Goal: Task Accomplishment & Management: Manage account settings

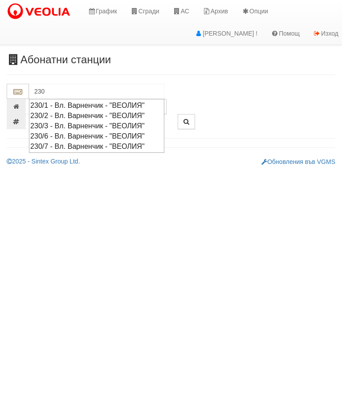
click at [124, 143] on div "230/7 - Вл. Варненчик - "ВЕОЛИЯ"" at bounding box center [96, 146] width 133 height 10
type input "230/7 - Вл. Варненчик - "ВЕОЛИЯ""
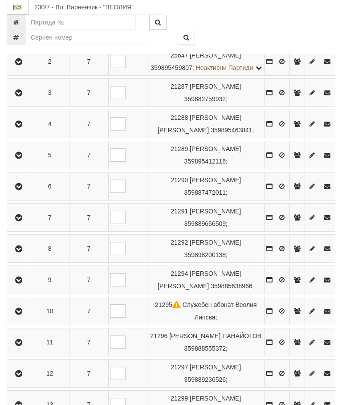
click at [15, 225] on button "button" at bounding box center [18, 217] width 20 height 13
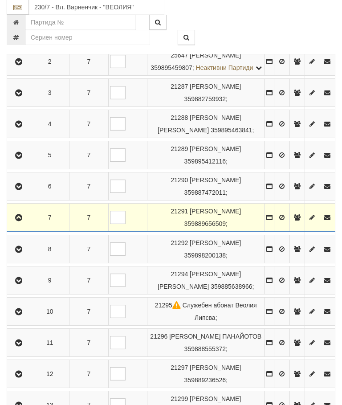
scroll to position [237, 0]
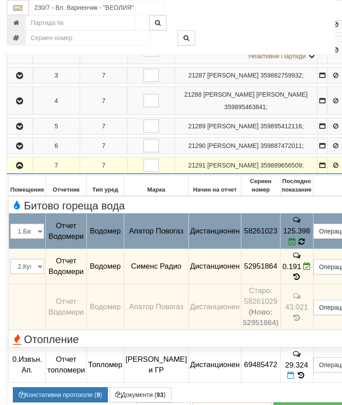
click at [305, 245] on icon at bounding box center [301, 241] width 7 height 8
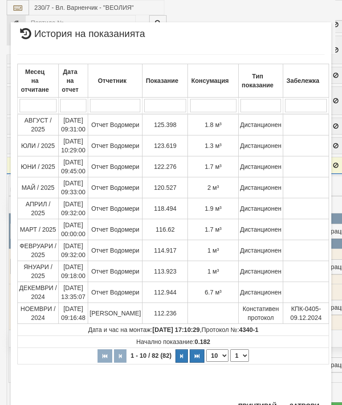
click at [303, 403] on button "Затвори" at bounding box center [304, 406] width 41 height 14
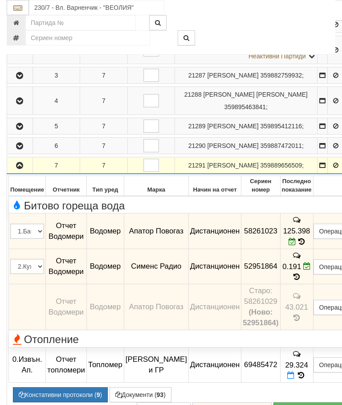
click at [26, 172] on button "button" at bounding box center [19, 165] width 23 height 13
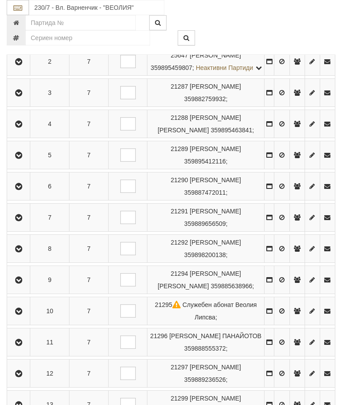
click at [22, 255] on button "button" at bounding box center [18, 248] width 20 height 13
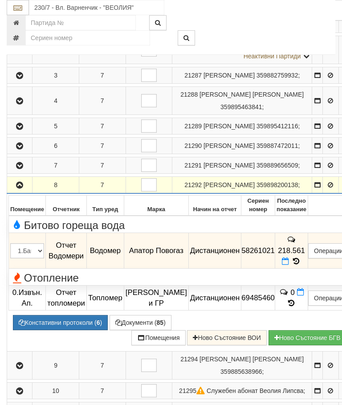
click at [301, 265] on icon at bounding box center [296, 261] width 10 height 8
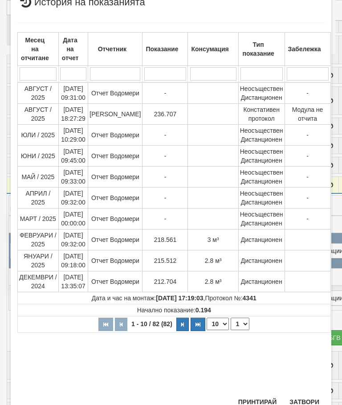
scroll to position [220, 0]
click at [300, 399] on button "Затвори" at bounding box center [304, 402] width 41 height 14
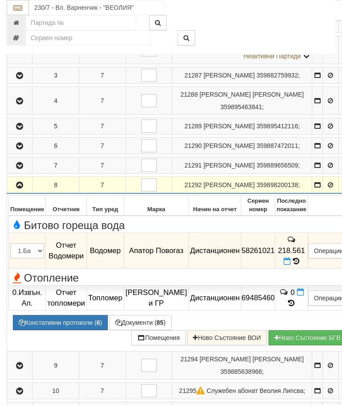
click at [14, 192] on button "button" at bounding box center [19, 184] width 22 height 13
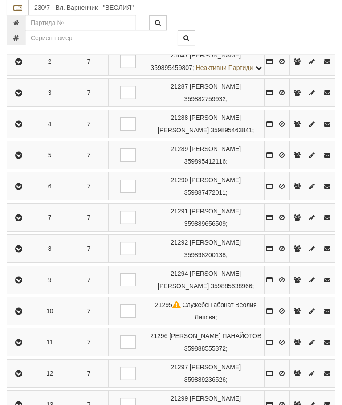
click at [18, 346] on icon "button" at bounding box center [18, 342] width 11 height 6
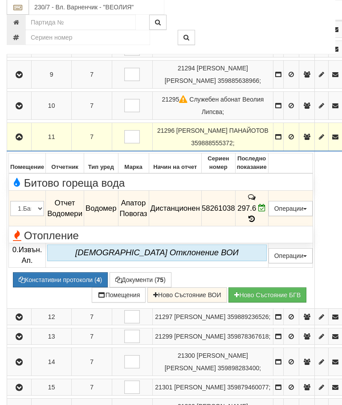
scroll to position [373, 0]
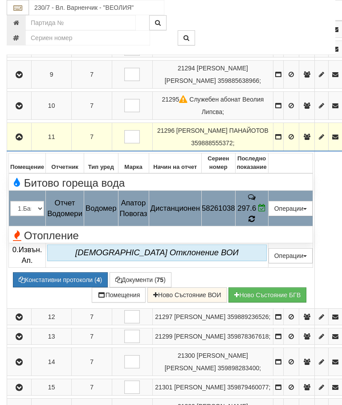
click at [255, 223] on icon at bounding box center [252, 219] width 7 height 8
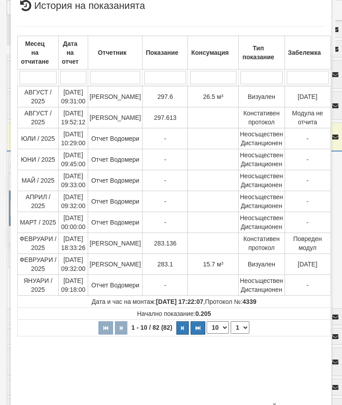
scroll to position [189, 0]
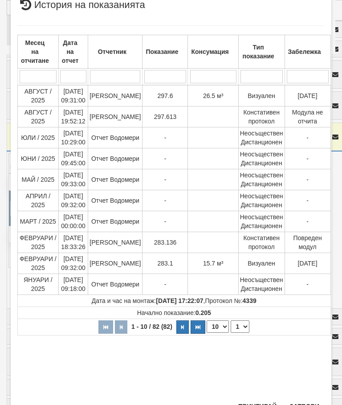
click at [304, 402] on button "Затвори" at bounding box center [304, 406] width 41 height 14
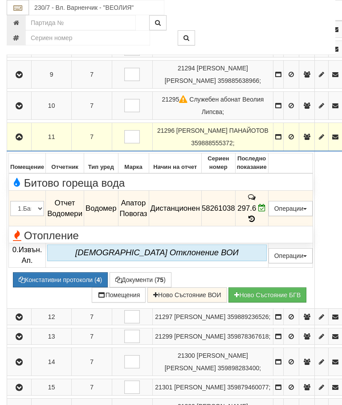
click at [17, 143] on button "button" at bounding box center [18, 136] width 21 height 13
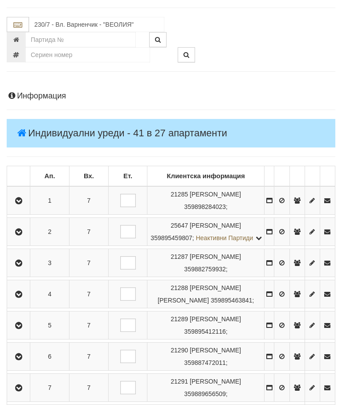
scroll to position [0, 0]
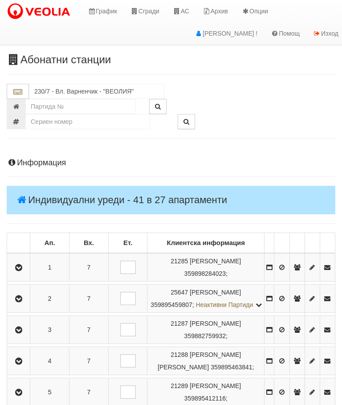
click at [23, 261] on button "button" at bounding box center [18, 267] width 20 height 13
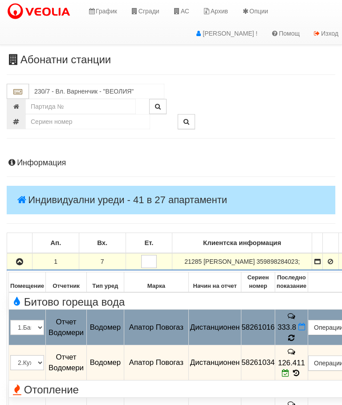
click at [294, 340] on icon at bounding box center [291, 338] width 6 height 8
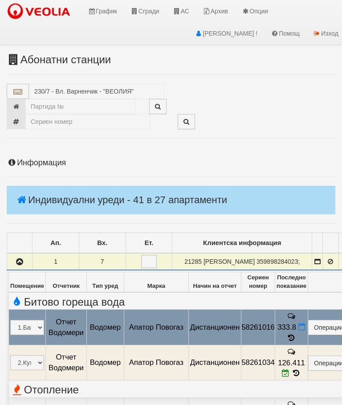
select select "10"
select select "1"
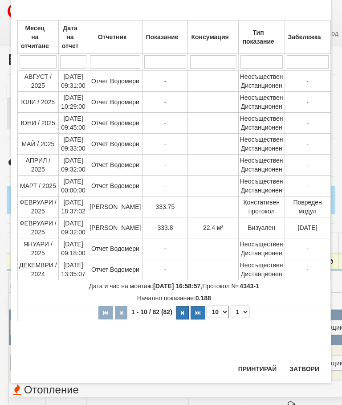
scroll to position [528, 0]
click at [300, 371] on button "Затвори" at bounding box center [304, 369] width 41 height 14
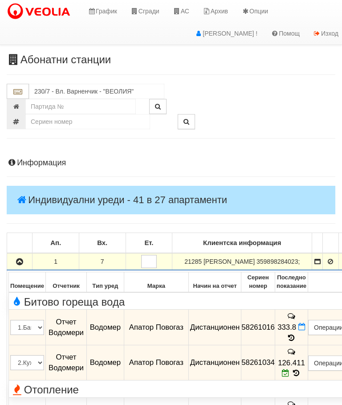
click at [19, 265] on icon "button" at bounding box center [19, 262] width 11 height 6
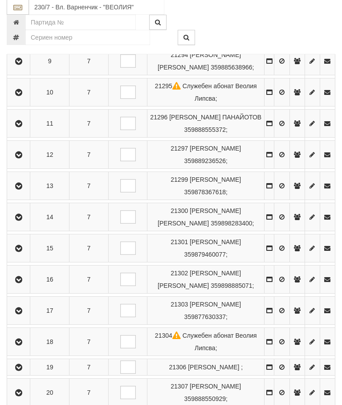
scroll to position [462, 0]
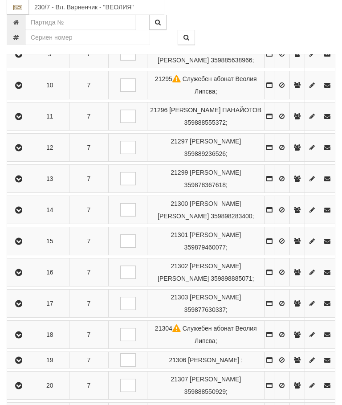
click at [21, 183] on icon "button" at bounding box center [18, 179] width 11 height 6
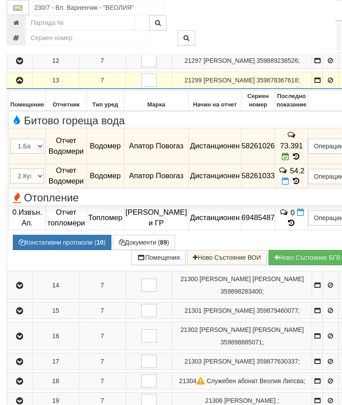
click at [299, 185] on icon at bounding box center [296, 181] width 10 height 8
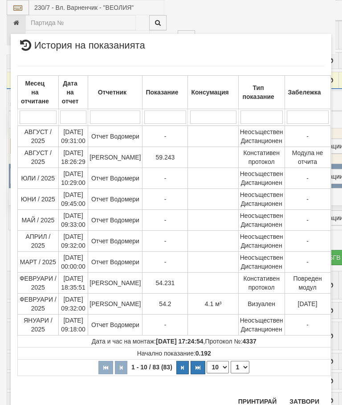
scroll to position [742, 0]
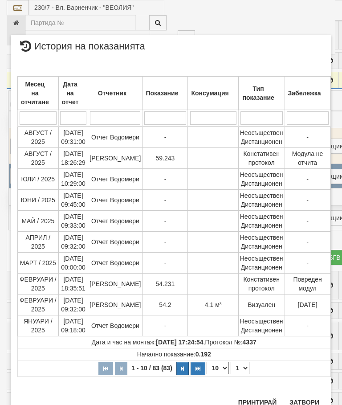
click at [302, 401] on button "Затвори" at bounding box center [304, 402] width 41 height 14
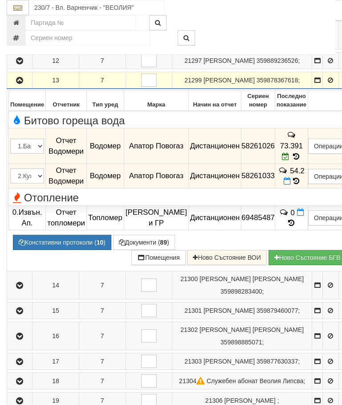
click at [21, 84] on icon "button" at bounding box center [19, 81] width 11 height 6
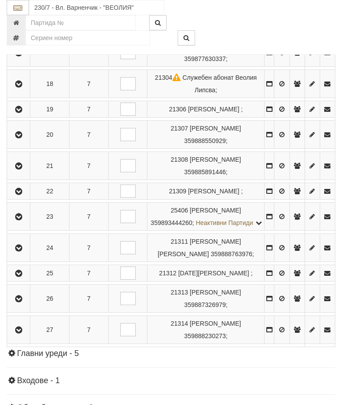
scroll to position [741, 0]
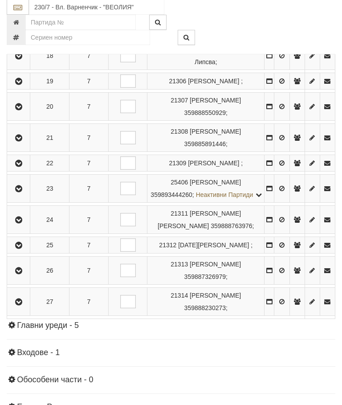
click at [21, 227] on button "button" at bounding box center [18, 219] width 20 height 13
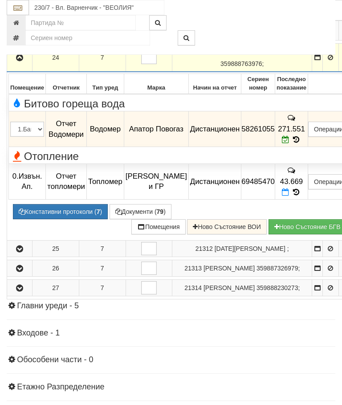
click at [15, 64] on button "button" at bounding box center [19, 57] width 22 height 13
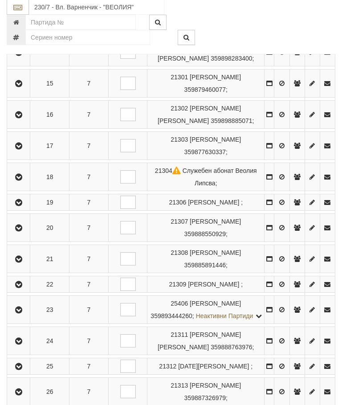
scroll to position [620, 0]
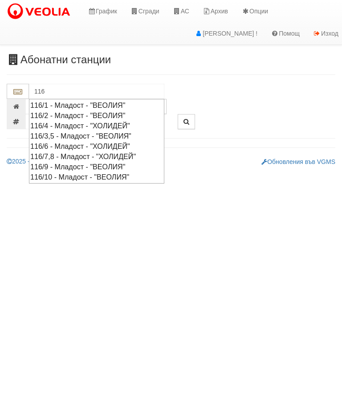
click at [79, 134] on div "116/3,5 - Младост - "ВЕОЛИЯ"" at bounding box center [96, 136] width 133 height 10
type input "116/3,5 - Младост - "ВЕОЛИЯ""
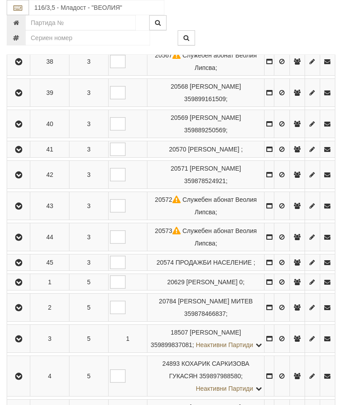
scroll to position [444, 0]
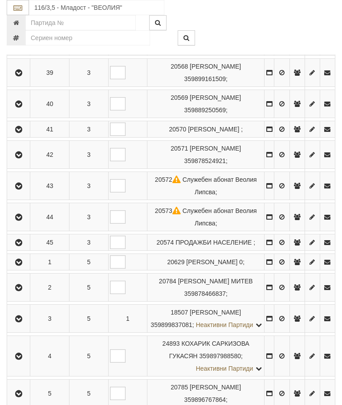
click at [18, 158] on icon "button" at bounding box center [18, 155] width 11 height 6
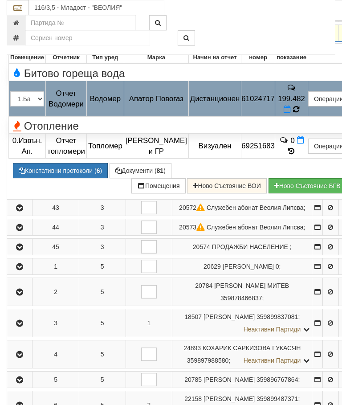
click at [301, 114] on icon at bounding box center [296, 109] width 10 height 9
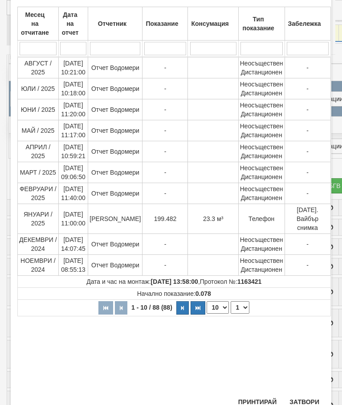
scroll to position [57, 0]
click at [310, 401] on button "Затвори" at bounding box center [304, 402] width 41 height 14
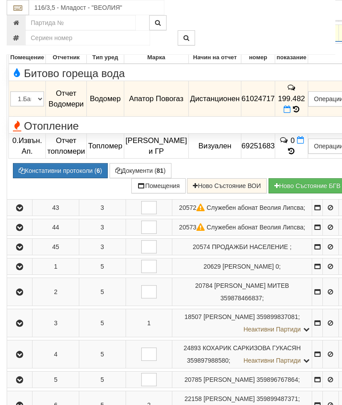
click at [18, 40] on button "button" at bounding box center [19, 32] width 22 height 13
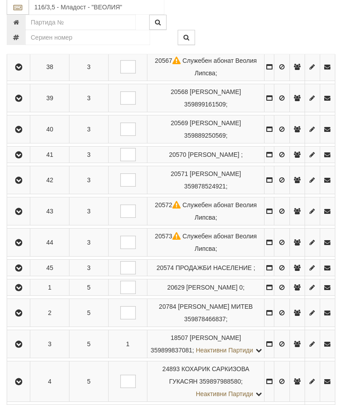
scroll to position [418, 0]
click at [18, 127] on icon "button" at bounding box center [18, 130] width 11 height 6
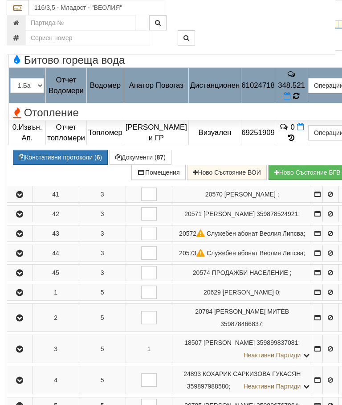
click at [300, 100] on icon at bounding box center [296, 96] width 7 height 8
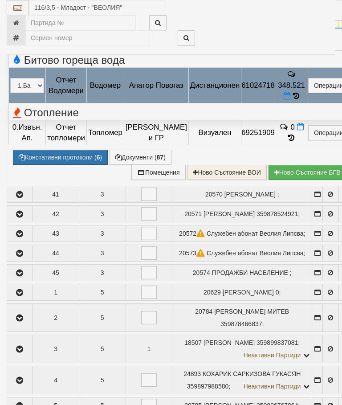
select select "10"
select select "1"
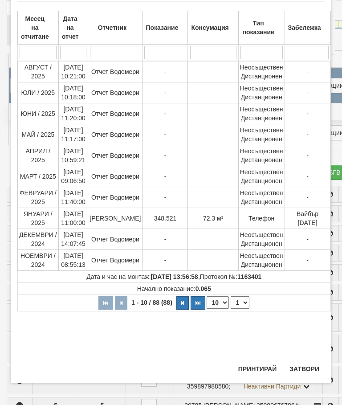
scroll to position [446, 0]
click at [302, 362] on button "Затвори" at bounding box center [304, 369] width 41 height 14
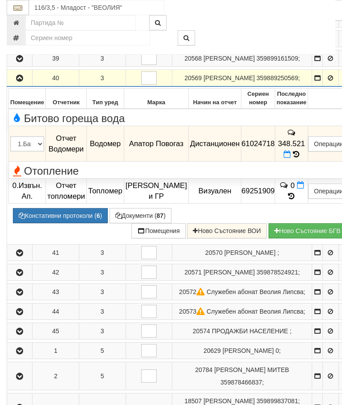
scroll to position [359, 0]
click at [18, 82] on icon "button" at bounding box center [19, 79] width 11 height 6
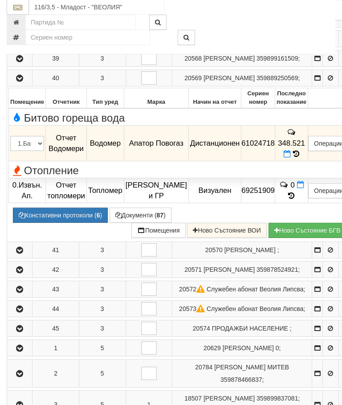
scroll to position [360, 0]
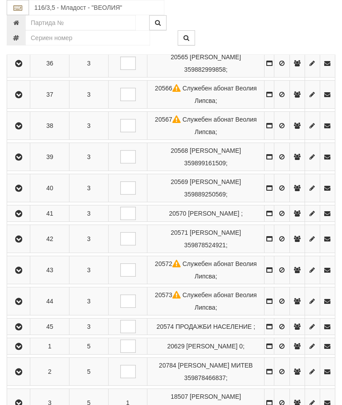
click at [16, 187] on icon "button" at bounding box center [18, 188] width 11 height 6
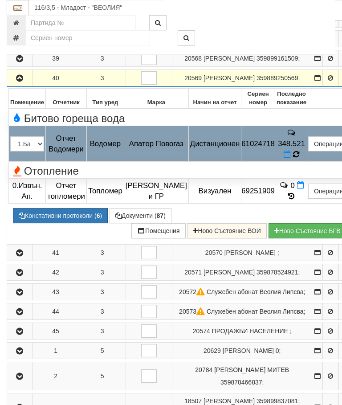
click at [300, 159] on icon at bounding box center [296, 154] width 7 height 8
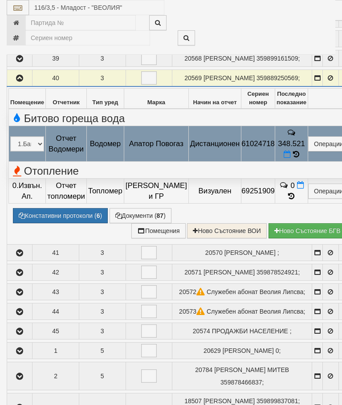
select select "10"
select select "1"
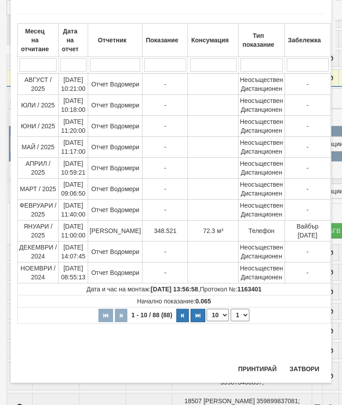
scroll to position [610, 0]
click at [296, 370] on button "Затвори" at bounding box center [304, 369] width 41 height 14
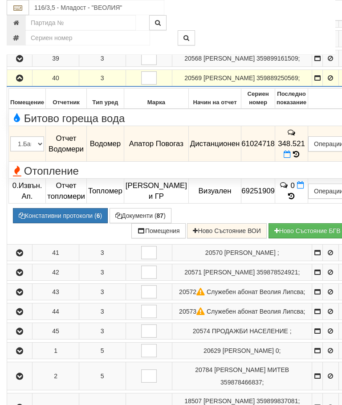
click at [15, 85] on button "button" at bounding box center [19, 77] width 22 height 13
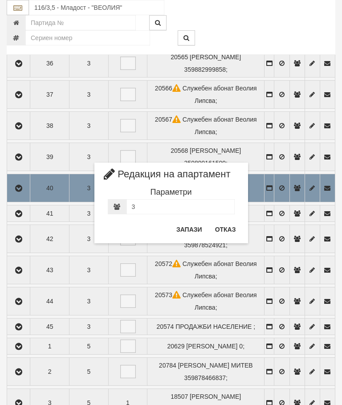
click at [226, 229] on button "Отказ" at bounding box center [226, 229] width 32 height 14
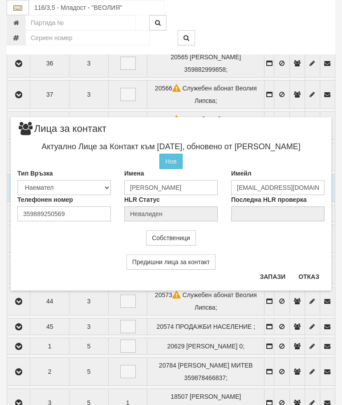
click at [308, 271] on button "Отказ" at bounding box center [309, 277] width 32 height 14
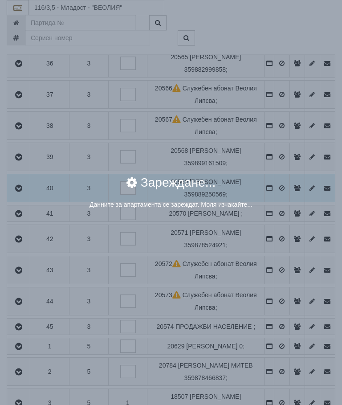
click at [285, 248] on div "× Зареждане... Данните за апартамента се зареждат. Моля изчакайте..." at bounding box center [171, 202] width 342 height 405
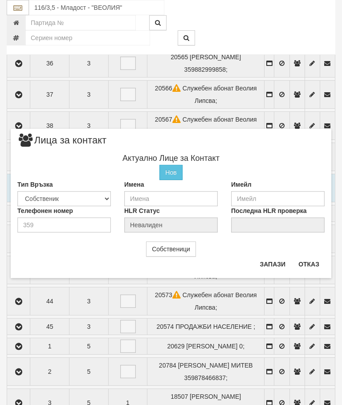
click at [312, 259] on button "Отказ" at bounding box center [309, 264] width 32 height 14
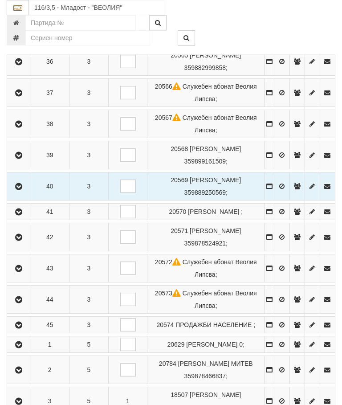
scroll to position [361, 0]
click at [21, 185] on icon "button" at bounding box center [18, 187] width 11 height 6
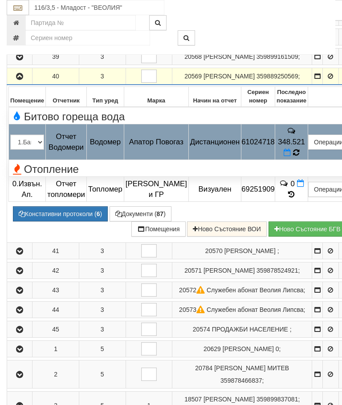
click at [301, 157] on icon at bounding box center [296, 152] width 9 height 10
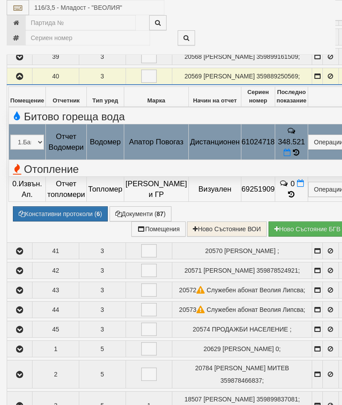
select select "10"
select select "1"
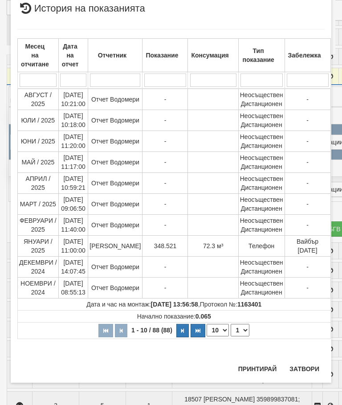
scroll to position [783, 0]
click at [309, 364] on button "Затвори" at bounding box center [304, 369] width 41 height 14
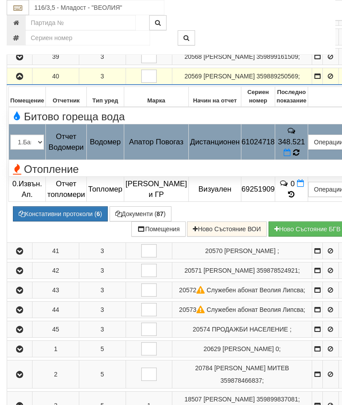
click at [300, 156] on icon at bounding box center [296, 152] width 7 height 8
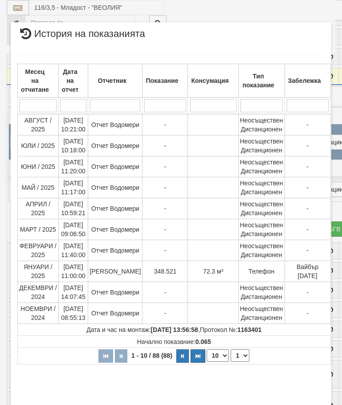
select select "10"
select select "1"
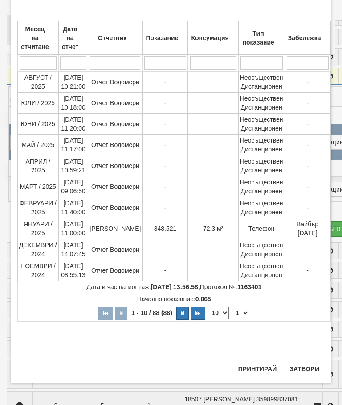
scroll to position [583, 0]
click at [306, 371] on button "Затвори" at bounding box center [304, 369] width 41 height 14
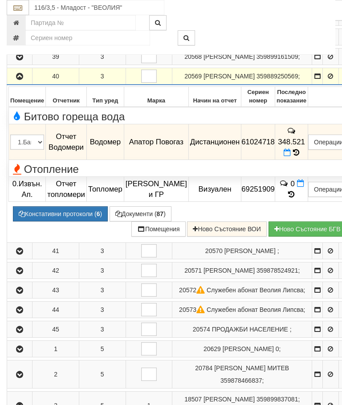
click at [291, 156] on icon at bounding box center [287, 153] width 7 height 8
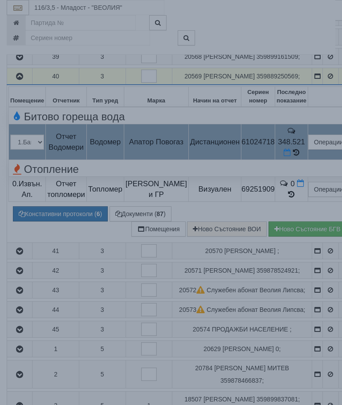
select select "8ac75930-9bfd-e511-80be-8d5a1dced85a"
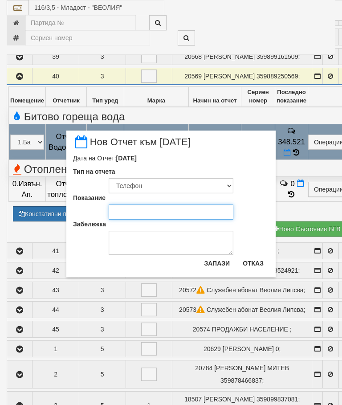
click at [125, 210] on input "Показание" at bounding box center [171, 211] width 125 height 15
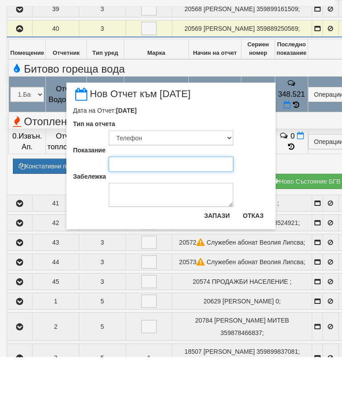
type input "392."
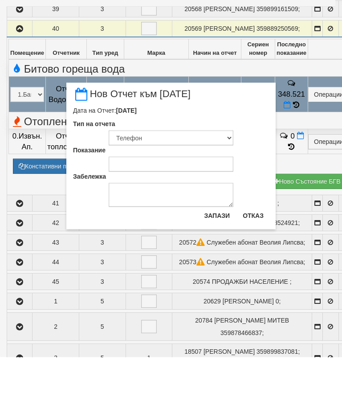
click at [257, 256] on button "Отказ" at bounding box center [253, 263] width 32 height 14
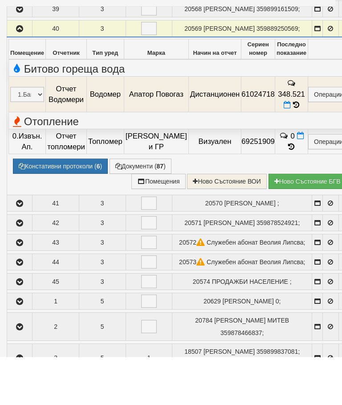
scroll to position [409, 0]
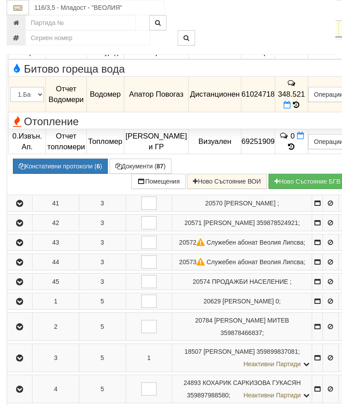
click at [291, 109] on icon at bounding box center [287, 105] width 7 height 8
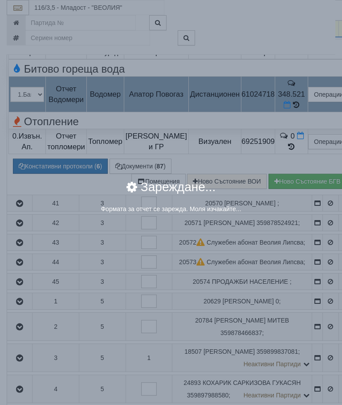
select select "8ac75930-9bfd-e511-80be-8d5a1dced85a"
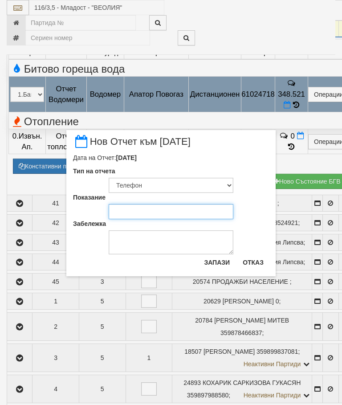
click at [130, 211] on input "Показание" at bounding box center [171, 211] width 125 height 15
type input "392."
click at [314, 32] on div "× Нов Отчет към 29/08/2025 Дата на Отчет: 29/08/2025 Тип на отчета Визуален Тел…" at bounding box center [171, 138] width 334 height 276
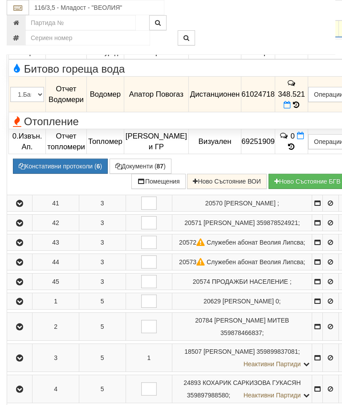
click at [18, 32] on icon "button" at bounding box center [19, 29] width 11 height 6
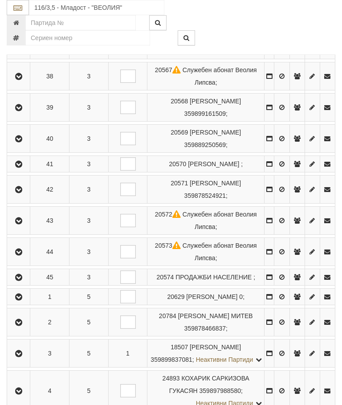
click at [21, 194] on button "button" at bounding box center [18, 189] width 20 height 13
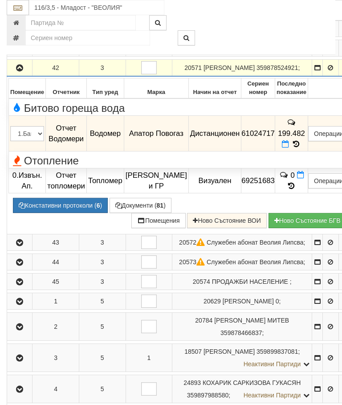
click at [12, 74] on button "button" at bounding box center [19, 67] width 22 height 13
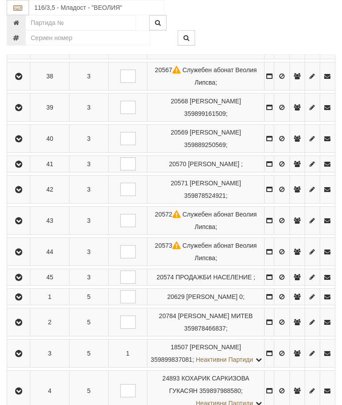
click at [18, 136] on icon "button" at bounding box center [18, 139] width 11 height 6
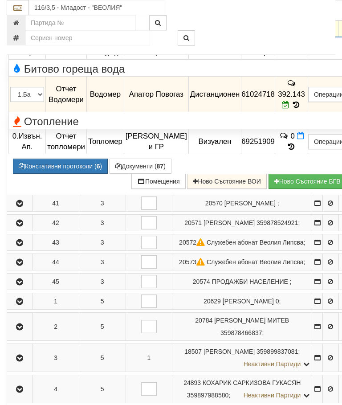
click at [20, 32] on icon "button" at bounding box center [19, 29] width 11 height 6
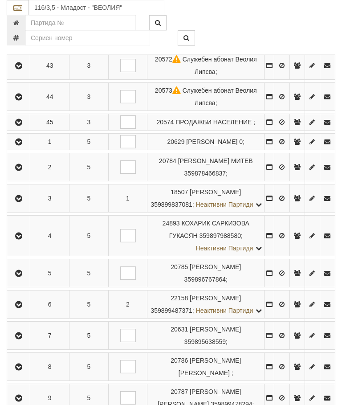
scroll to position [570, 0]
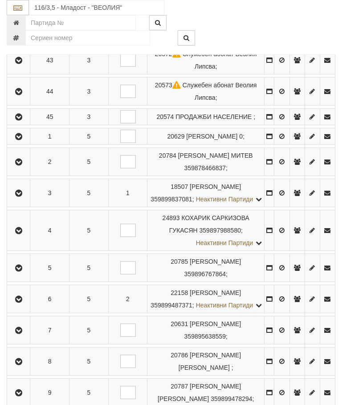
click at [24, 196] on icon "button" at bounding box center [18, 193] width 11 height 6
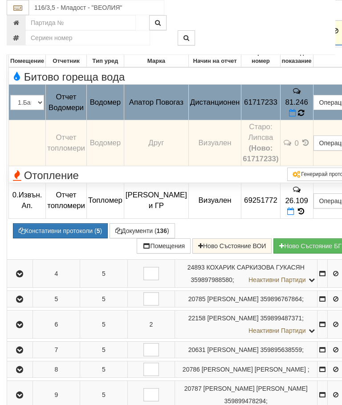
click at [304, 117] on icon at bounding box center [301, 113] width 6 height 8
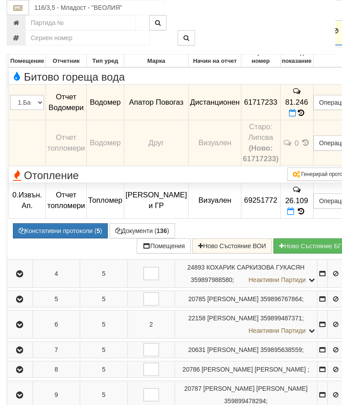
click at [304, 117] on icon at bounding box center [301, 113] width 6 height 8
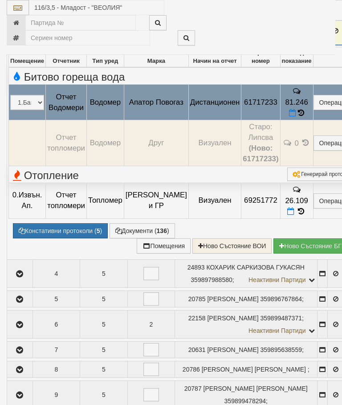
select select "10"
select select "1"
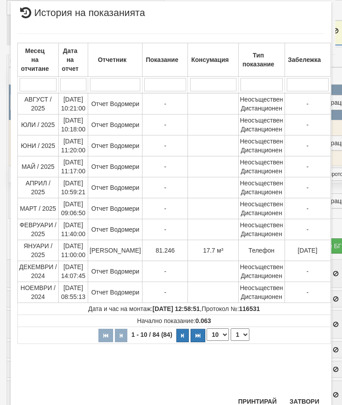
scroll to position [384, 0]
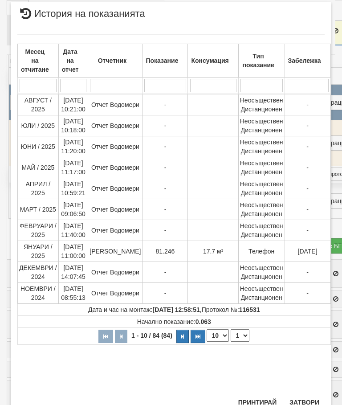
click at [298, 402] on button "Затвори" at bounding box center [304, 402] width 41 height 14
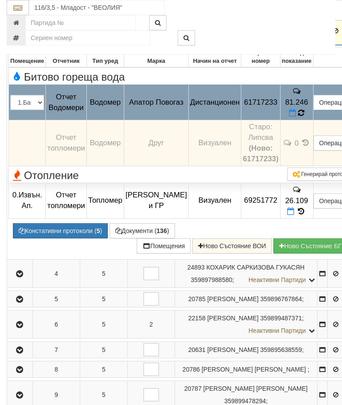
click at [305, 117] on icon at bounding box center [302, 113] width 8 height 8
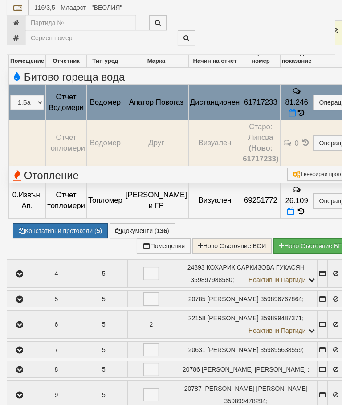
select select "10"
select select "1"
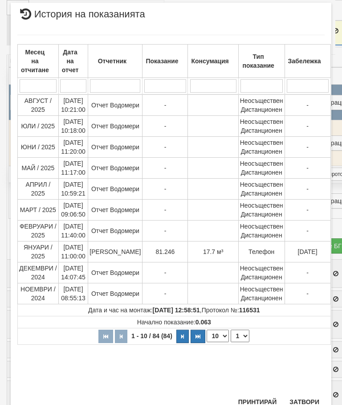
scroll to position [396, 0]
click at [306, 401] on button "Затвори" at bounding box center [304, 402] width 41 height 14
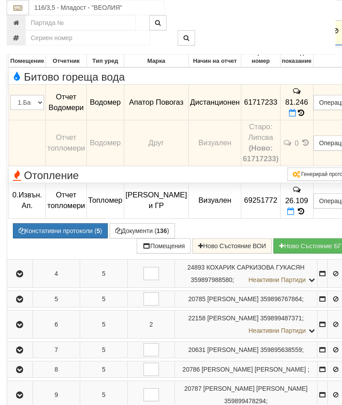
click at [23, 34] on icon "button" at bounding box center [19, 31] width 11 height 6
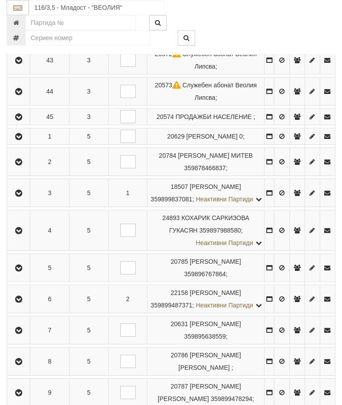
click at [24, 234] on icon "button" at bounding box center [18, 231] width 11 height 6
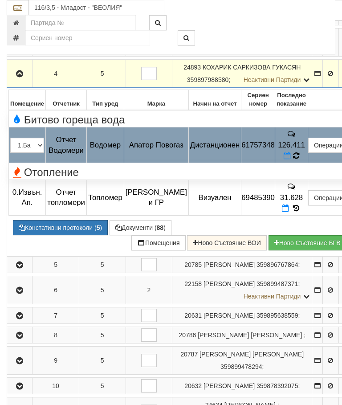
click at [299, 160] on icon at bounding box center [296, 156] width 7 height 8
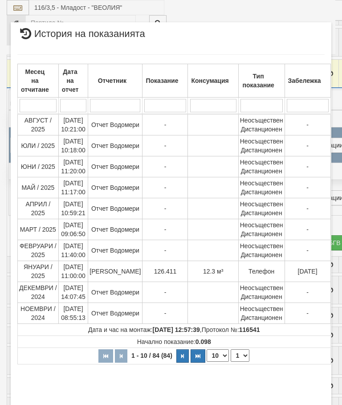
select select "10"
select select "1"
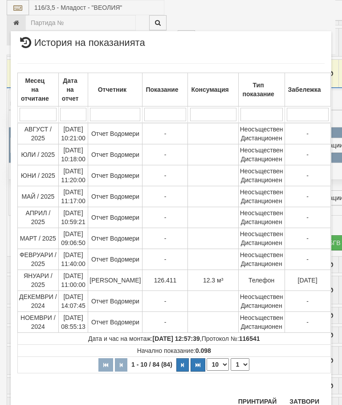
scroll to position [729, 0]
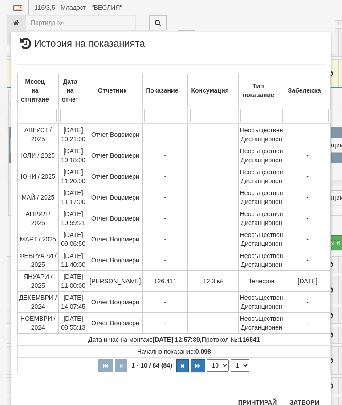
click at [304, 397] on button "Затвори" at bounding box center [304, 402] width 41 height 14
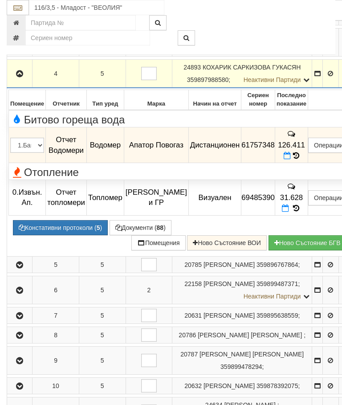
click at [0, 0] on button "Редакция / Протокол" at bounding box center [0, 0] width 0 height 0
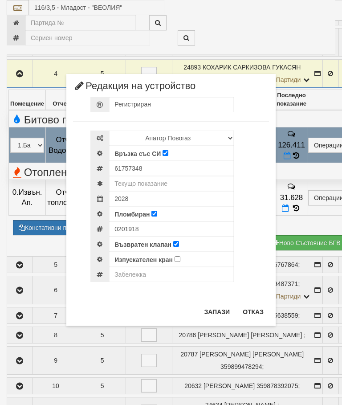
click at [250, 314] on button "Отказ" at bounding box center [253, 312] width 32 height 14
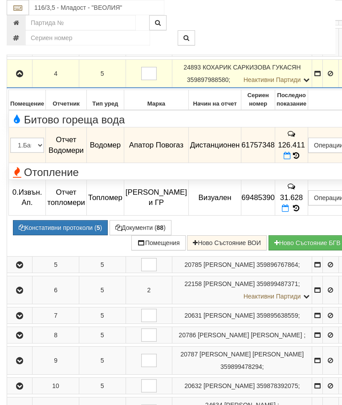
click at [132, 235] on button "Документи ( 88 )" at bounding box center [141, 227] width 62 height 15
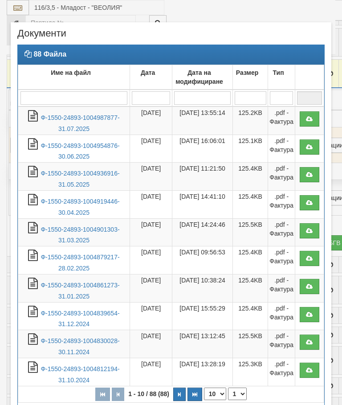
click at [102, 116] on link "Ф-1550-24893-1004987877-31.07.2025" at bounding box center [80, 123] width 79 height 18
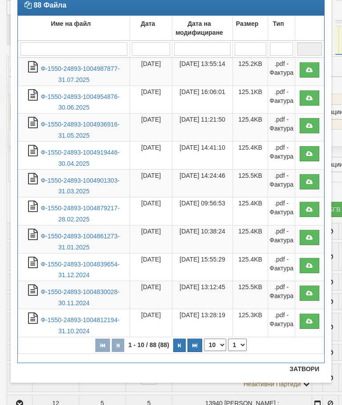
scroll to position [49, 0]
click at [303, 368] on button "Затвори" at bounding box center [304, 369] width 41 height 14
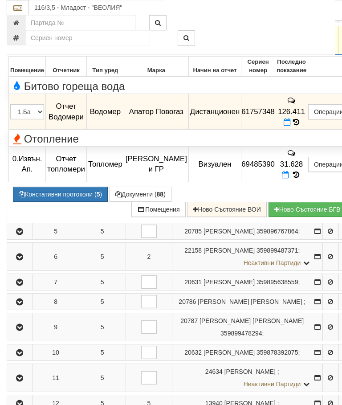
click at [20, 44] on icon "button" at bounding box center [19, 40] width 11 height 6
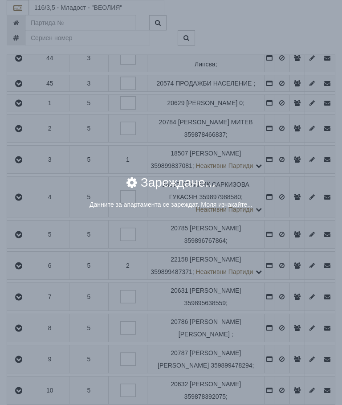
click at [283, 245] on div "× Зареждане... Данните за апартамента се зареждат. Моля изчакайте..." at bounding box center [171, 202] width 342 height 405
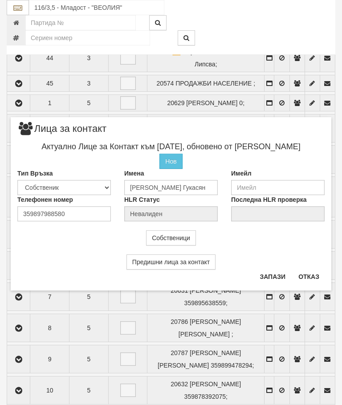
click at [314, 274] on button "Отказ" at bounding box center [309, 277] width 32 height 14
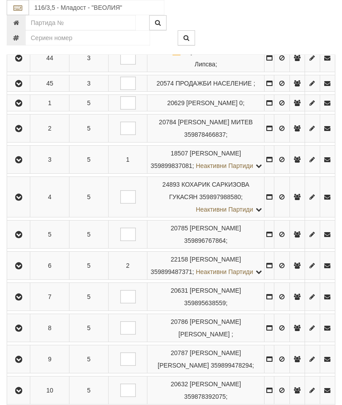
click at [21, 200] on icon "button" at bounding box center [18, 197] width 11 height 6
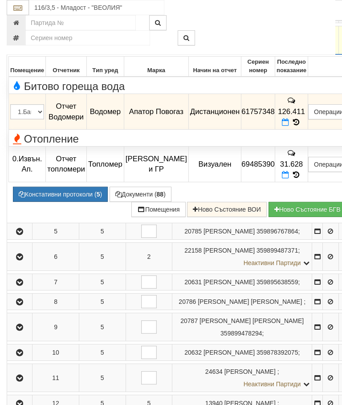
click at [289, 126] on icon at bounding box center [285, 122] width 7 height 8
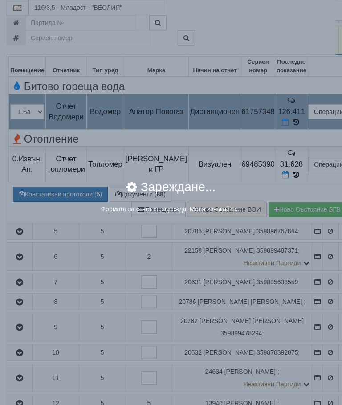
select select "8ac75930-9bfd-e511-80be-8d5a1dced85a"
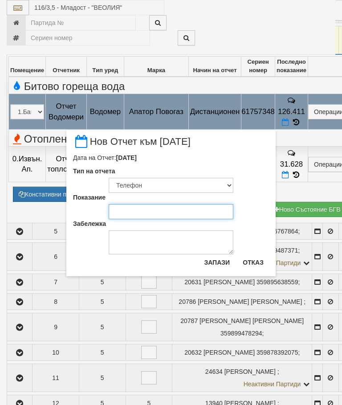
click at [143, 210] on input "Показание" at bounding box center [171, 211] width 125 height 15
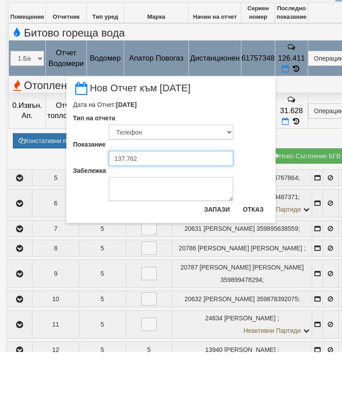
type input "137.762"
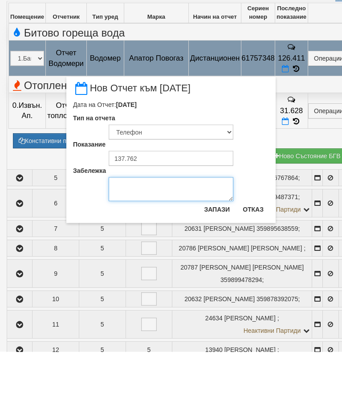
click at [133, 230] on textarea "Забележка" at bounding box center [171, 242] width 125 height 24
type textarea "11.09.2025"
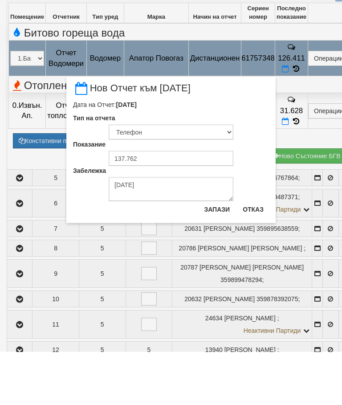
click at [217, 255] on button "Запази" at bounding box center [217, 262] width 37 height 14
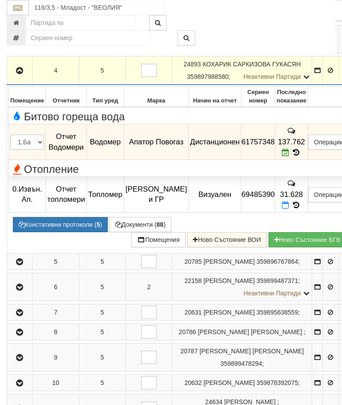
scroll to position [574, 0]
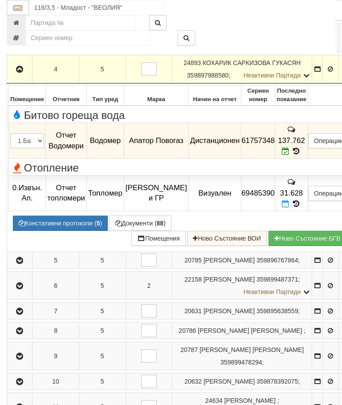
click at [14, 76] on button "button" at bounding box center [19, 68] width 22 height 13
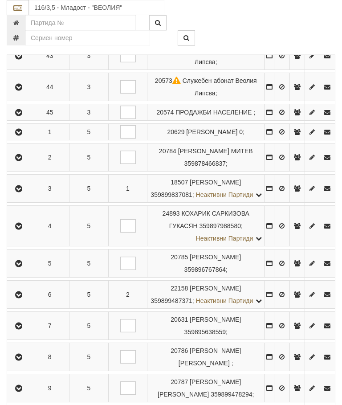
click at [21, 233] on button "button" at bounding box center [18, 225] width 20 height 13
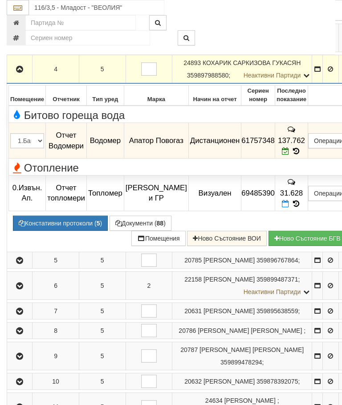
click at [18, 73] on icon "button" at bounding box center [19, 69] width 11 height 6
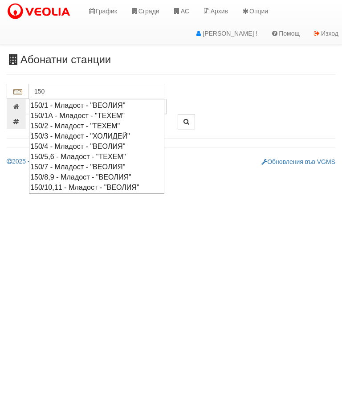
click at [105, 183] on div "150/10,11 - Младост - "ВЕОЛИЯ"" at bounding box center [96, 187] width 133 height 10
type input "150/10,11 - Младост - "ВЕОЛИЯ""
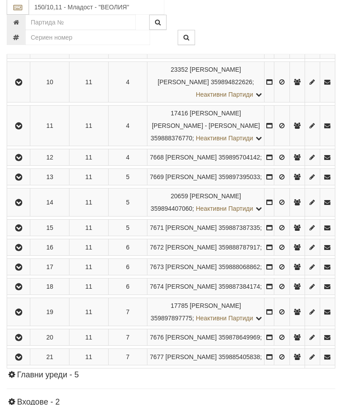
scroll to position [907, 0]
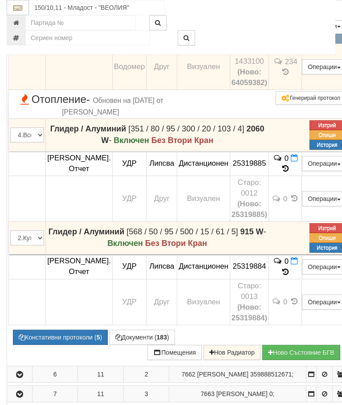
click at [289, 41] on icon at bounding box center [285, 37] width 6 height 8
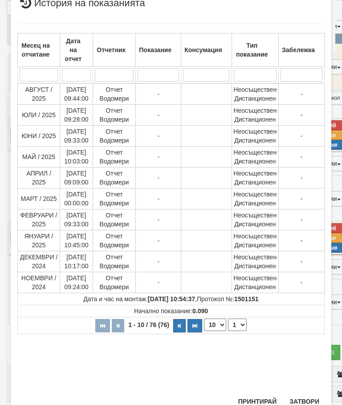
scroll to position [224, 0]
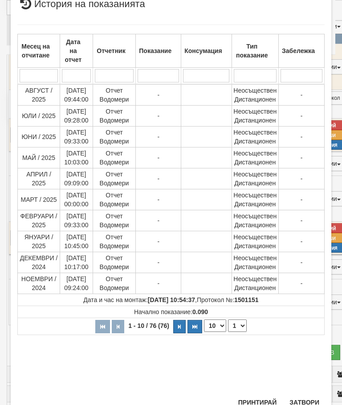
click at [242, 325] on select "1 2 3 4 5 6 7 8" at bounding box center [237, 325] width 19 height 12
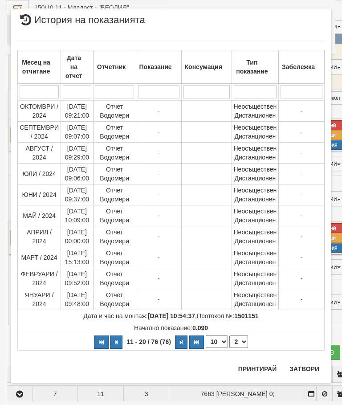
scroll to position [0, 0]
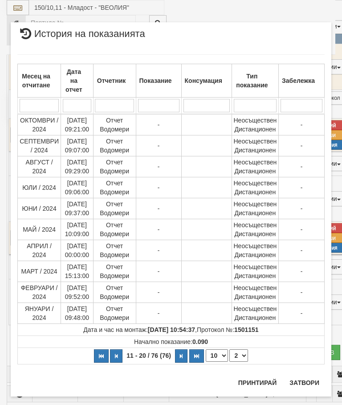
click at [244, 355] on select "1 2 3 4 5 6 7 8" at bounding box center [238, 355] width 19 height 12
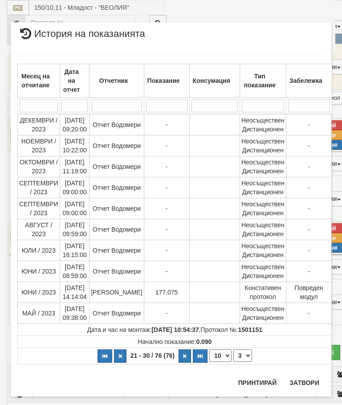
click at [245, 353] on select "1 2 3 4 5 6 7 8" at bounding box center [242, 355] width 19 height 12
select select "4"
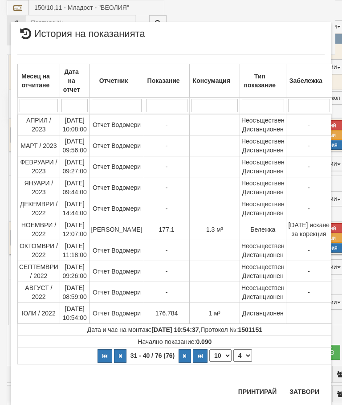
click at [302, 388] on button "Затвори" at bounding box center [304, 391] width 41 height 14
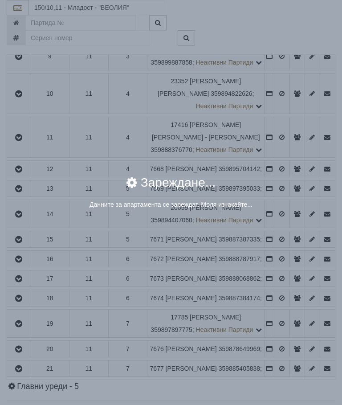
click at [302, 213] on div "× Зареждане... Данните за апартамента се зареждат. Моля изчакайте..." at bounding box center [171, 197] width 321 height 54
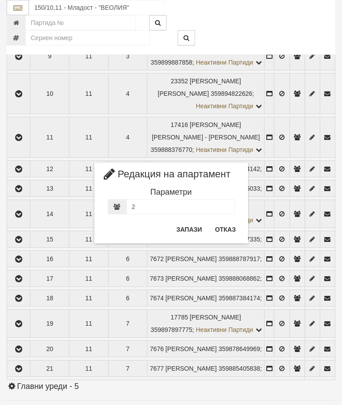
click at [222, 229] on button "Отказ" at bounding box center [226, 229] width 32 height 14
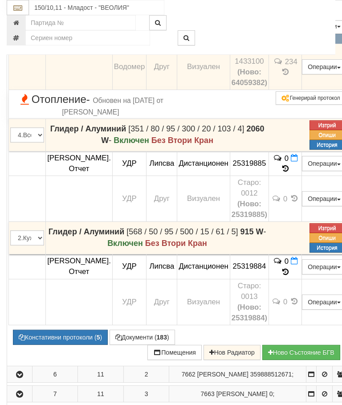
click at [289, 41] on icon at bounding box center [285, 37] width 6 height 8
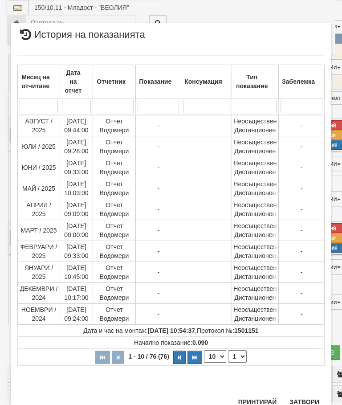
scroll to position [572, 0]
click at [243, 360] on select "1 2 3 4 5 6 7 8" at bounding box center [237, 357] width 19 height 12
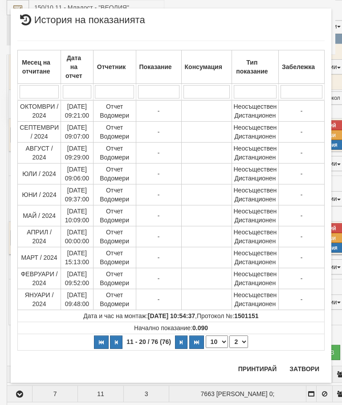
scroll to position [0, 0]
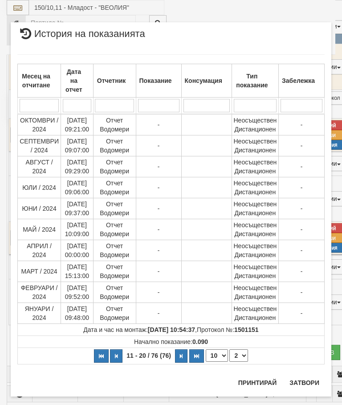
click at [243, 359] on select "1 2 3 4 5 6 7 8" at bounding box center [238, 355] width 19 height 12
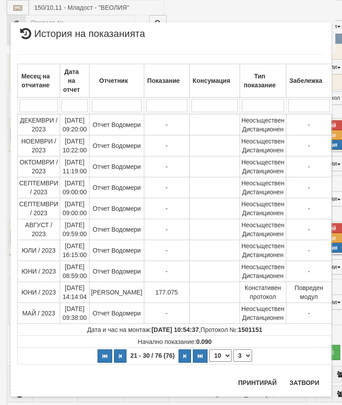
click at [253, 355] on th "21 - 30 / 76 (76) 10 20 30 40 1 2 3 4 5 6 7 8" at bounding box center [175, 356] width 314 height 16
click at [242, 357] on select "1 2 3 4 5 6 7 8" at bounding box center [242, 355] width 19 height 12
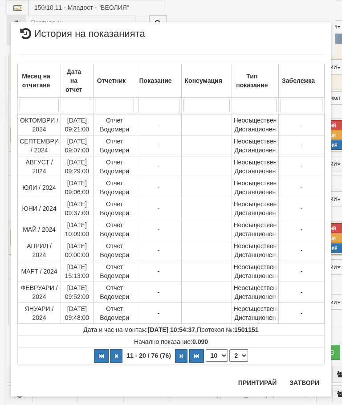
click at [243, 356] on select "1 2 3 4 5 6 7 8" at bounding box center [238, 355] width 19 height 12
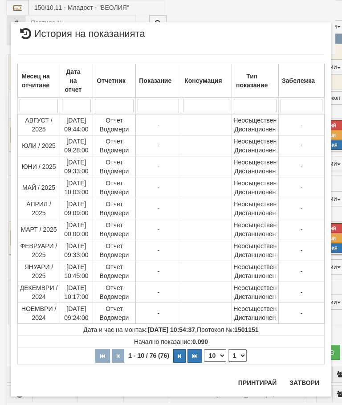
click at [242, 355] on select "1 2 3 4 5 6 7 8" at bounding box center [237, 355] width 19 height 12
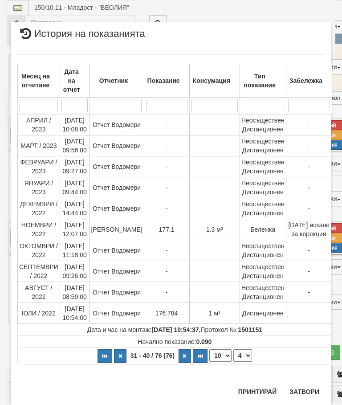
click at [245, 362] on select "1 2 3 4 5 6 7 8" at bounding box center [242, 355] width 19 height 12
select select "3"
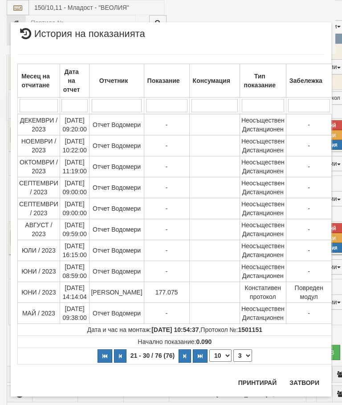
click at [303, 380] on button "Затвори" at bounding box center [304, 383] width 41 height 14
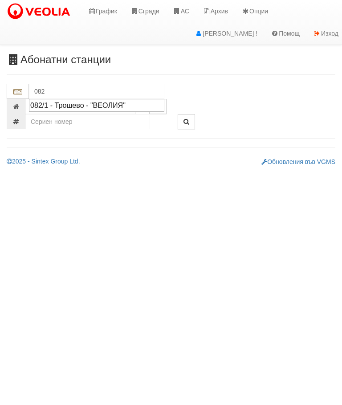
click at [125, 102] on div "082/1 - Трошево - "ВЕОЛИЯ"" at bounding box center [96, 105] width 133 height 10
type input "082/1 - Трошево - "ВЕОЛИЯ""
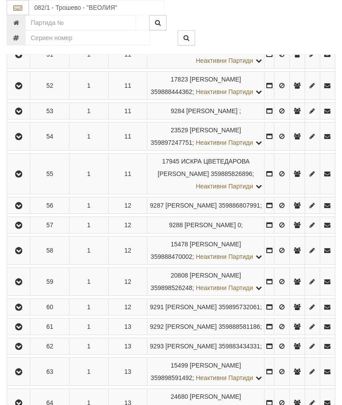
scroll to position [1709, 0]
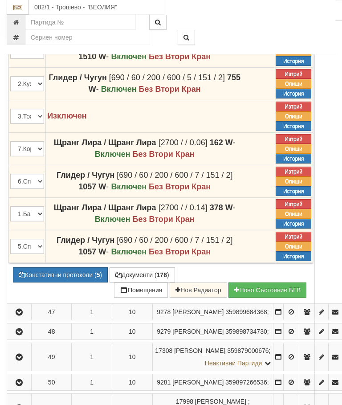
scroll to position [1520, 0]
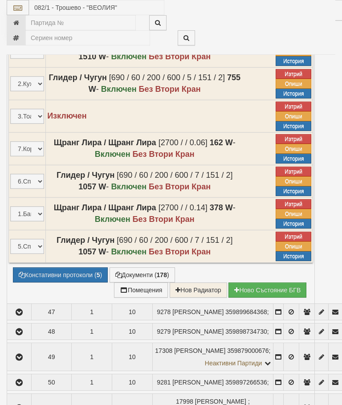
select select "10"
select select "1"
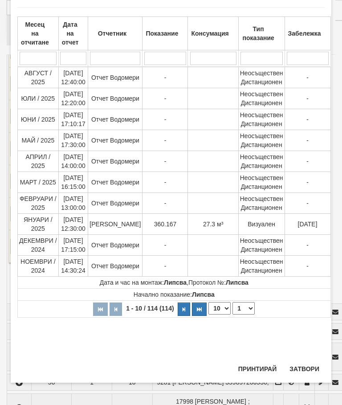
scroll to position [704, 0]
click at [306, 368] on button "Затвори" at bounding box center [304, 369] width 41 height 14
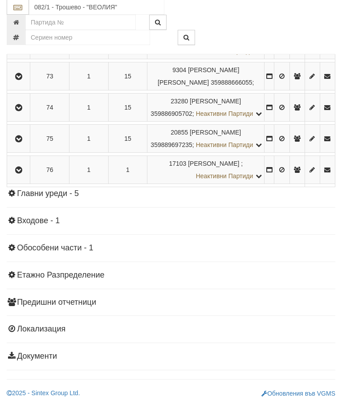
scroll to position [2480, 0]
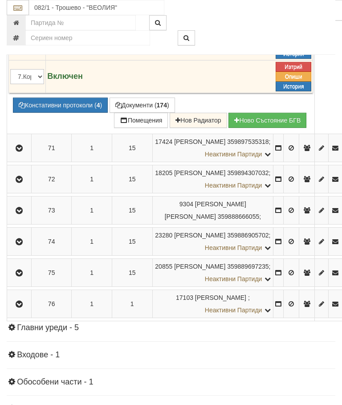
scroll to position [2307, 0]
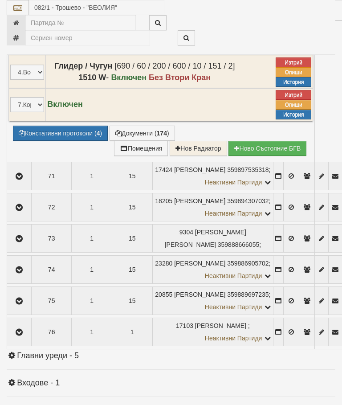
select select "10"
select select "1"
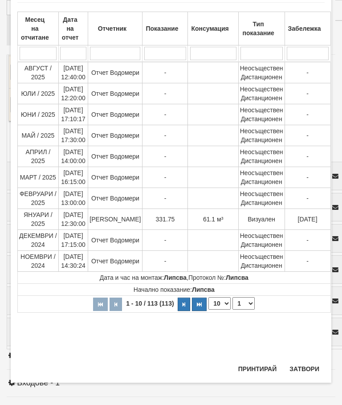
scroll to position [608, 0]
click at [306, 366] on button "Затвори" at bounding box center [304, 369] width 41 height 14
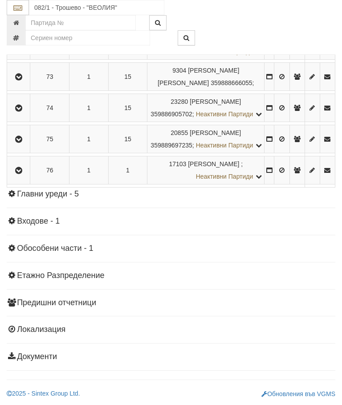
scroll to position [2632, 0]
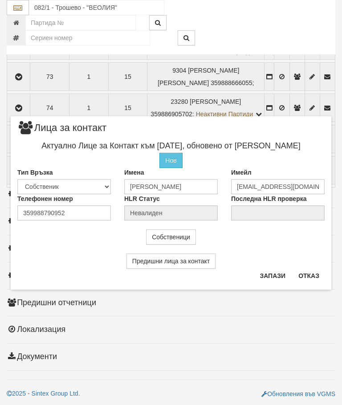
click at [308, 278] on button "Отказ" at bounding box center [309, 276] width 32 height 14
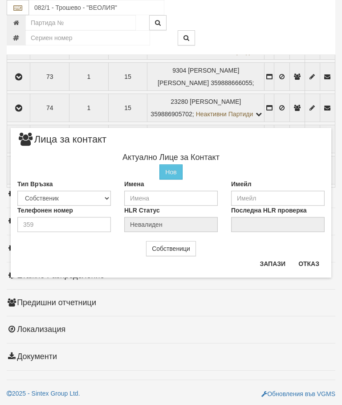
click at [302, 266] on button "Отказ" at bounding box center [309, 264] width 32 height 14
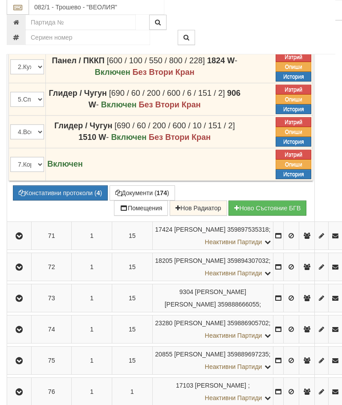
scroll to position [2247, 0]
click at [0, 0] on button "Редакция / Протокол" at bounding box center [0, 0] width 0 height 0
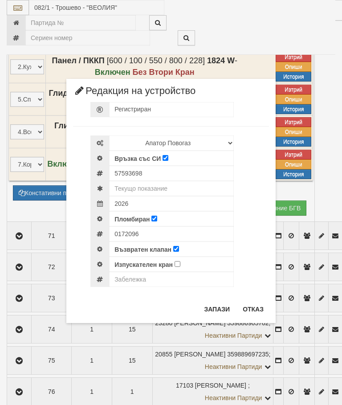
click at [256, 306] on button "Отказ" at bounding box center [253, 309] width 32 height 14
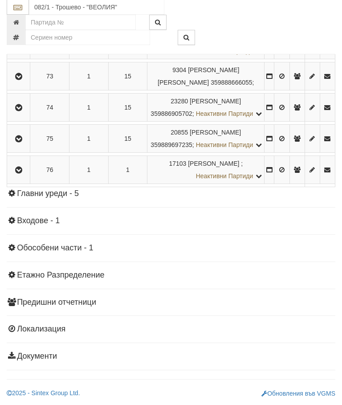
click at [22, 18] on icon "button" at bounding box center [18, 15] width 11 height 6
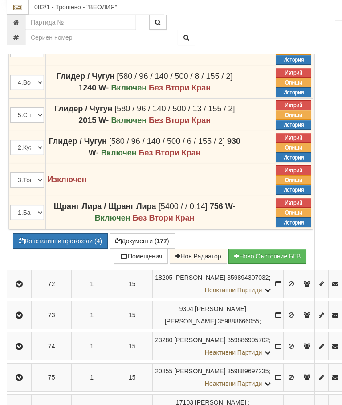
scroll to position [2230, 0]
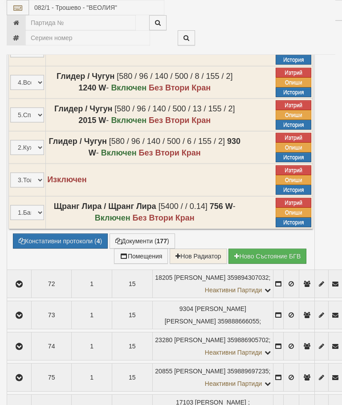
select select "10"
select select "1"
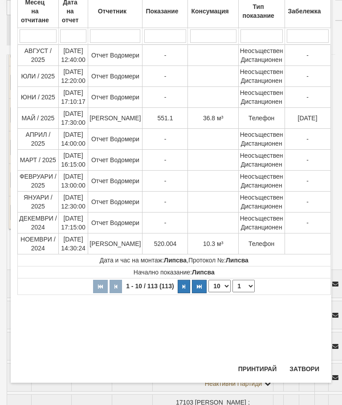
scroll to position [256, 0]
click at [306, 370] on button "Затвори" at bounding box center [304, 369] width 41 height 14
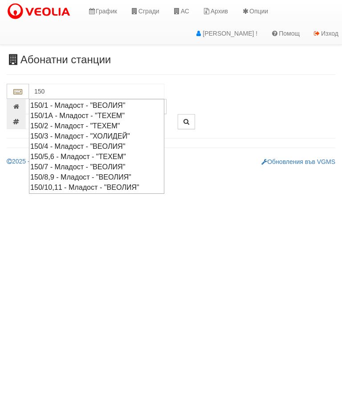
click at [102, 184] on div "150/10,11 - Младост - "ВЕОЛИЯ"" at bounding box center [96, 187] width 133 height 10
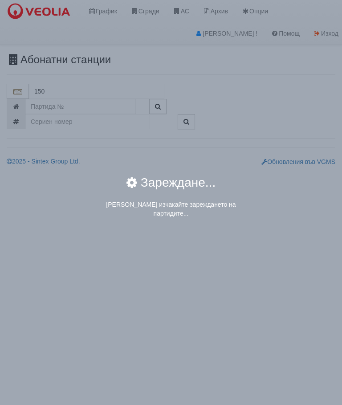
type input "150/10,11 - Младост - "ВЕОЛИЯ""
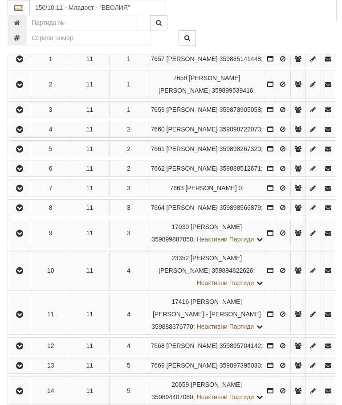
scroll to position [769, 0]
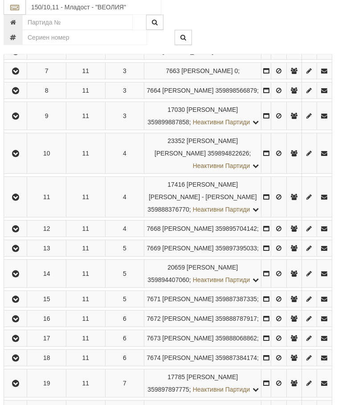
click at [17, 36] on icon "button" at bounding box center [15, 32] width 11 height 6
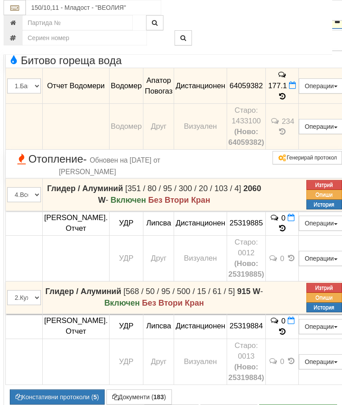
click at [287, 100] on icon at bounding box center [283, 97] width 10 height 8
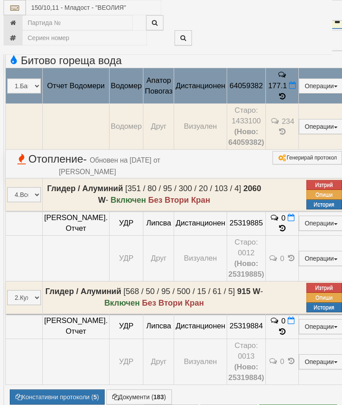
select select "10"
select select "1"
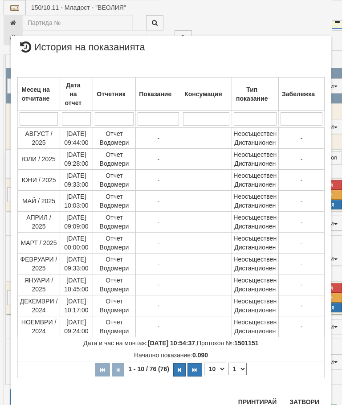
scroll to position [684, 0]
click at [304, 399] on button "Затвори" at bounding box center [304, 402] width 41 height 14
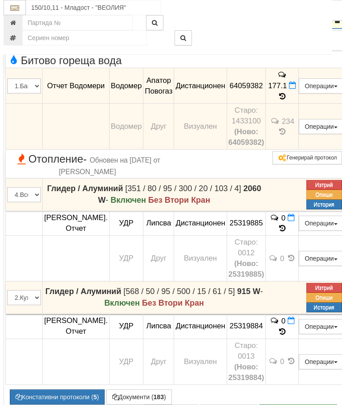
click at [15, 24] on icon "button" at bounding box center [16, 20] width 11 height 6
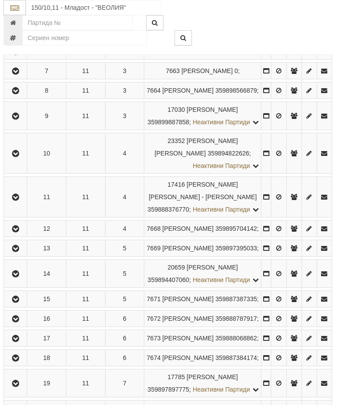
click at [20, 74] on icon "button" at bounding box center [15, 71] width 11 height 6
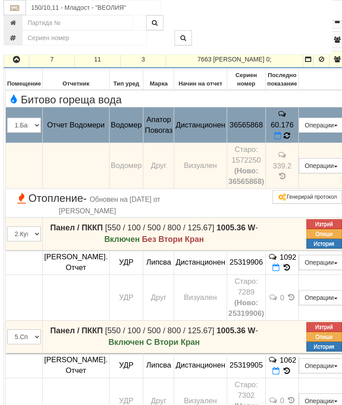
click at [290, 139] on icon at bounding box center [287, 136] width 6 height 8
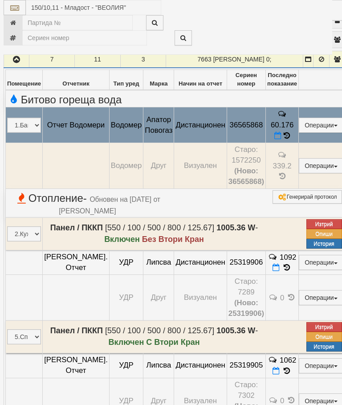
select select "10"
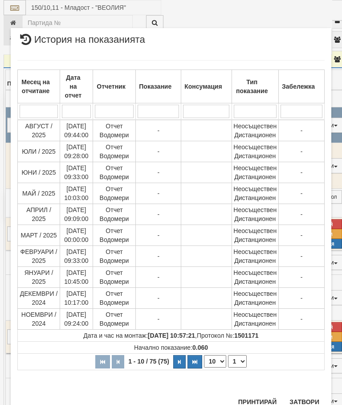
scroll to position [603, 0]
click at [238, 363] on select "1 2 3 4 5 6 7 8" at bounding box center [237, 361] width 19 height 12
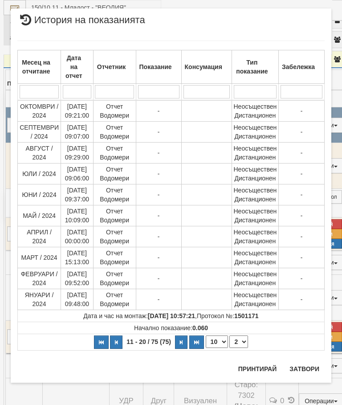
scroll to position [0, 0]
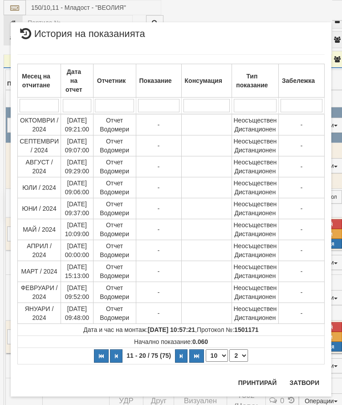
click at [241, 353] on select "1 2 3 4 5 6 7 8" at bounding box center [238, 355] width 19 height 12
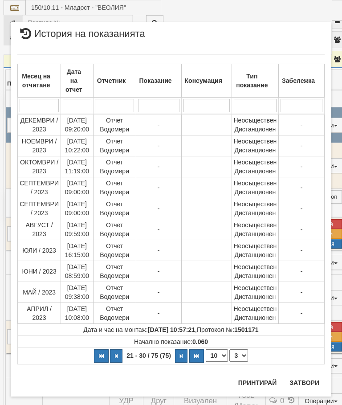
click at [246, 353] on select "1 2 3 4 5 6 7 8" at bounding box center [238, 355] width 19 height 12
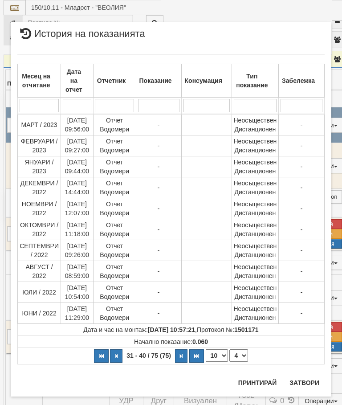
click at [241, 354] on select "1 2 3 4 5 6 7 8" at bounding box center [238, 355] width 19 height 12
select select "5"
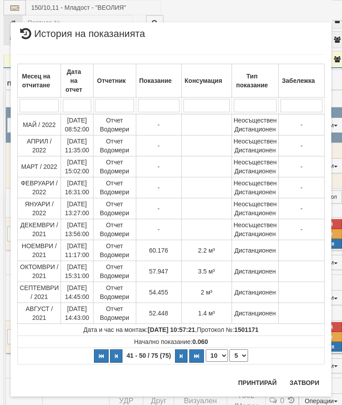
click at [306, 377] on button "Затвори" at bounding box center [304, 383] width 41 height 14
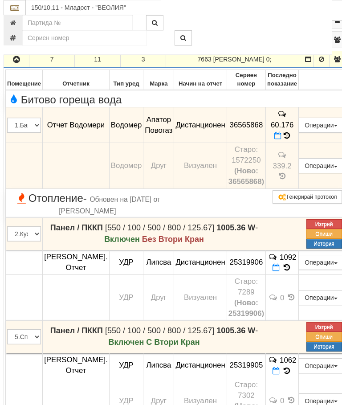
click at [15, 63] on icon "button" at bounding box center [16, 60] width 11 height 6
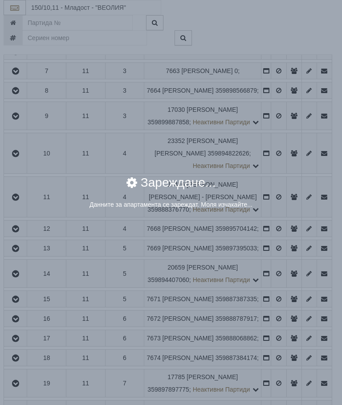
click at [277, 337] on div "× Зареждане... Данните за апартамента се зареждат. Моля изчакайте..." at bounding box center [171, 202] width 342 height 405
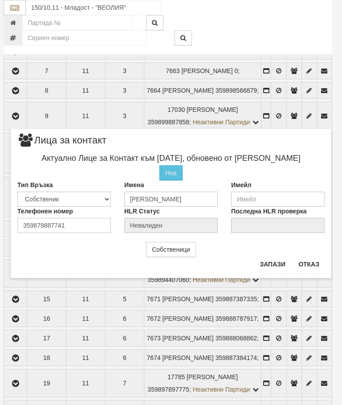
click at [309, 267] on button "Отказ" at bounding box center [309, 264] width 32 height 14
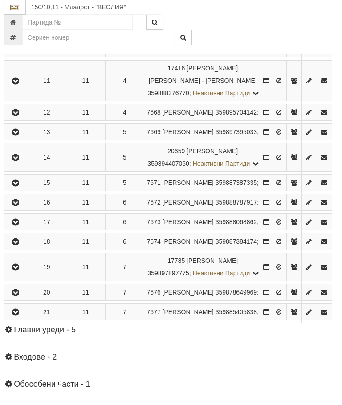
scroll to position [964, 3]
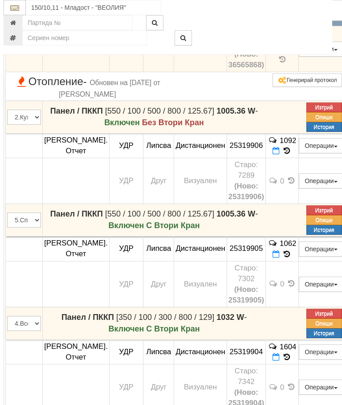
click at [290, 23] on icon at bounding box center [287, 19] width 6 height 8
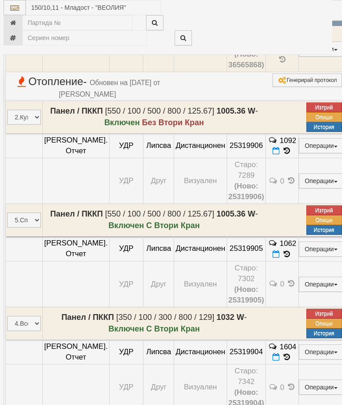
select select "10"
select select "1"
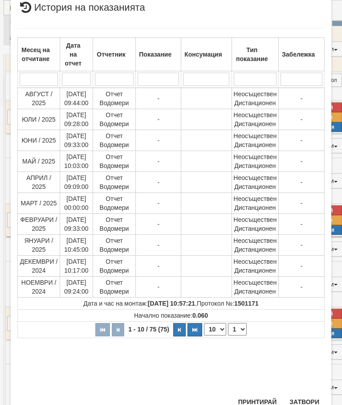
scroll to position [268, 0]
click at [300, 395] on button "Затвори" at bounding box center [304, 402] width 41 height 14
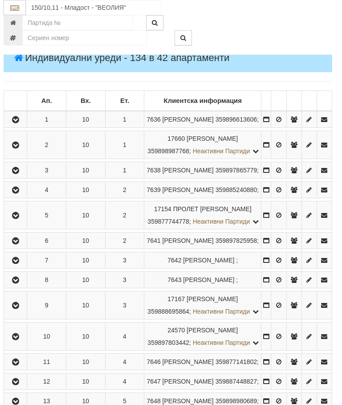
scroll to position [107, 3]
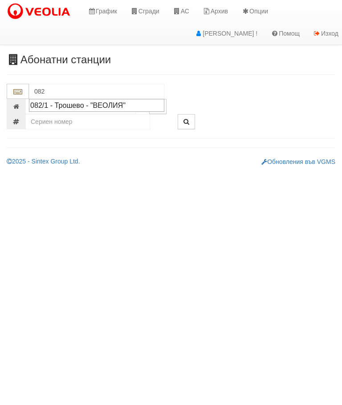
click at [88, 107] on div "082/1 - Трошево - "ВЕОЛИЯ"" at bounding box center [96, 105] width 133 height 10
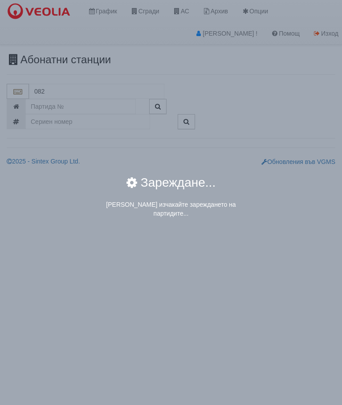
type input "082/1 - Трошево - "ВЕОЛИЯ""
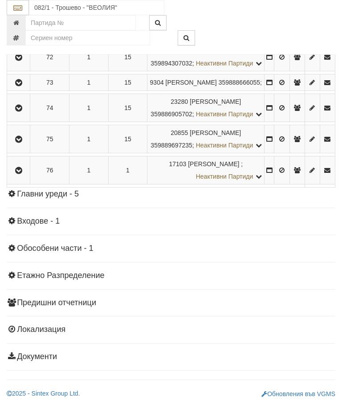
scroll to position [2484, 0]
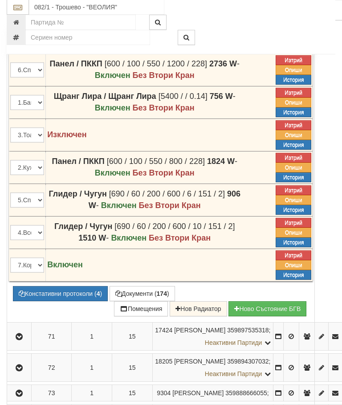
scroll to position [2242, 0]
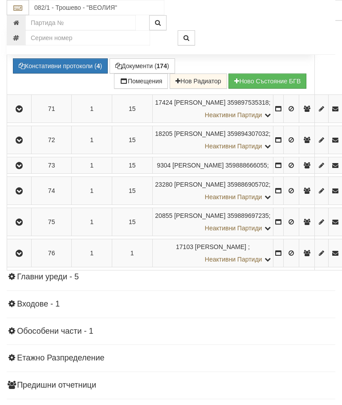
click at [144, 74] on button "Документи ( 174 )" at bounding box center [142, 65] width 65 height 15
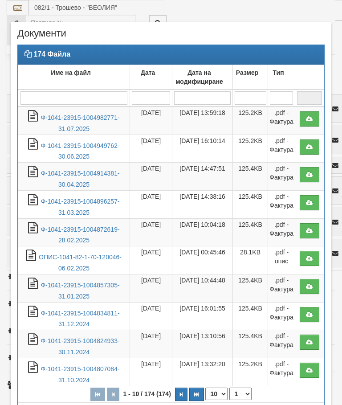
select select "10"
select select "1"
click at [90, 120] on link "Ф-1041-23915-1004982771-31.07.2025" at bounding box center [80, 123] width 79 height 18
click at [89, 118] on link "Ф-1041-23915-1004982771-31.07.2025" at bounding box center [80, 123] width 79 height 18
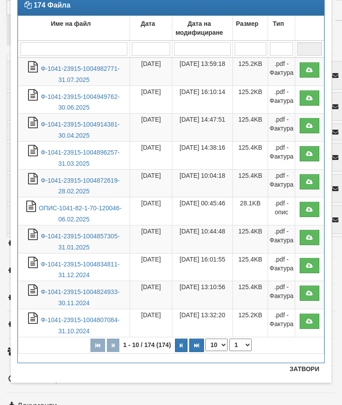
scroll to position [49, 0]
click at [302, 368] on button "Затвори" at bounding box center [304, 369] width 41 height 14
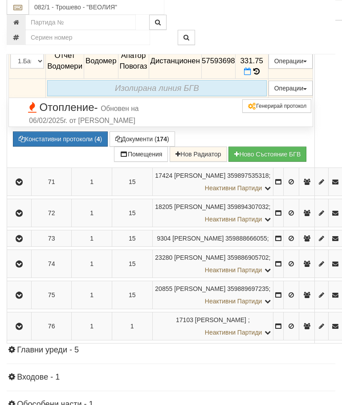
scroll to position [2169, 0]
click at [260, 76] on icon at bounding box center [256, 72] width 7 height 8
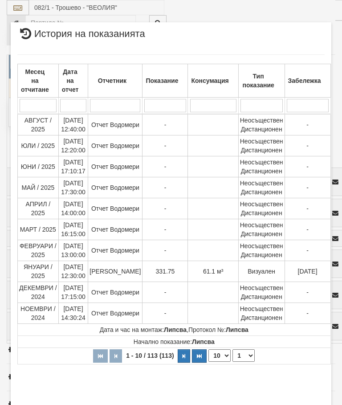
select select "10"
select select "1"
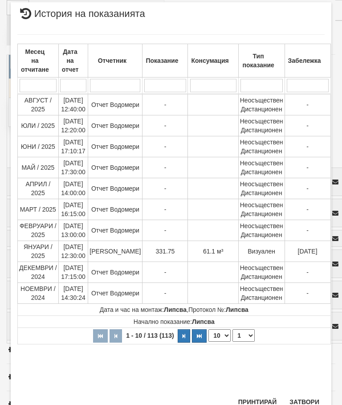
scroll to position [558, 0]
click at [303, 396] on button "Затвори" at bounding box center [304, 402] width 41 height 14
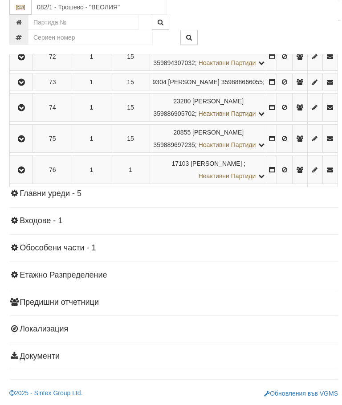
scroll to position [2530, 0]
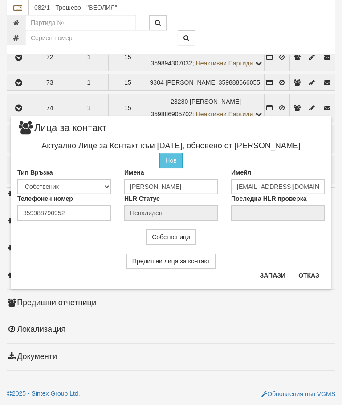
click at [310, 269] on button "Отказ" at bounding box center [309, 275] width 32 height 14
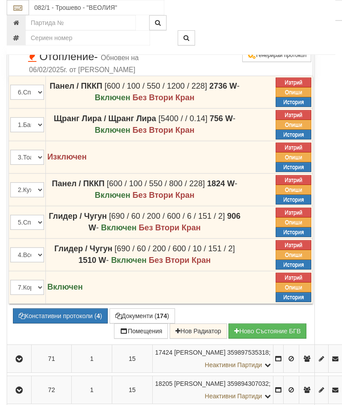
scroll to position [2220, 0]
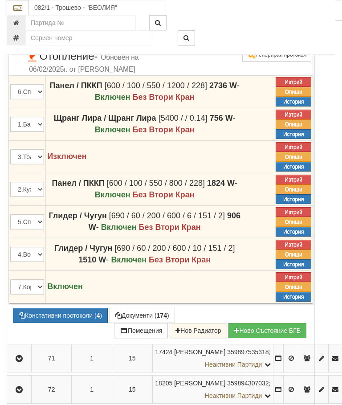
click at [0, 0] on button "Редакция / Протокол" at bounding box center [0, 0] width 0 height 0
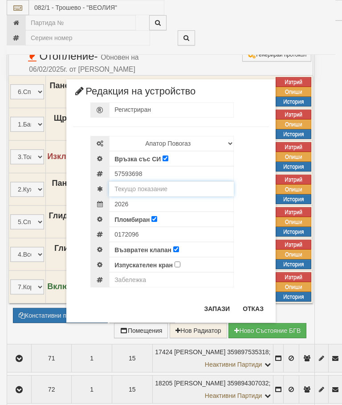
click at [161, 187] on input "text" at bounding box center [171, 188] width 125 height 15
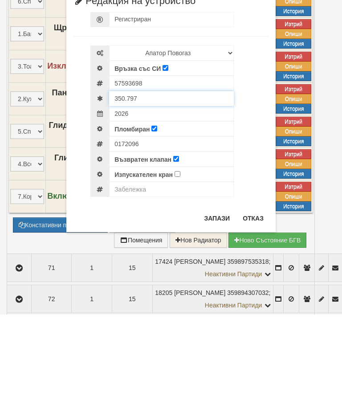
type input "350.797"
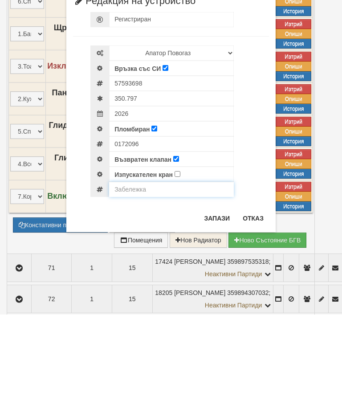
click at [138, 272] on input "text" at bounding box center [171, 279] width 125 height 15
type input "Р"
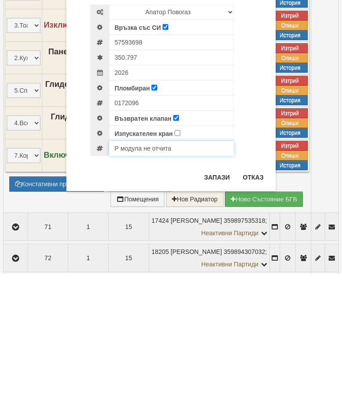
click at [117, 272] on input "Р модула не отчита" at bounding box center [171, 279] width 125 height 15
type input "модула не отчита"
click at [216, 302] on button "Запази" at bounding box center [217, 309] width 37 height 14
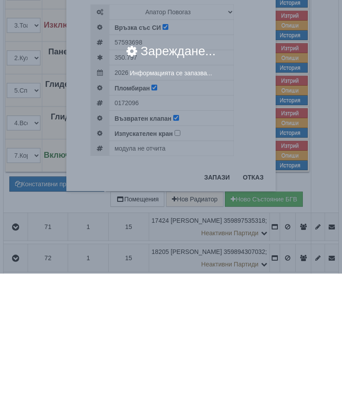
scroll to position [2351, 4]
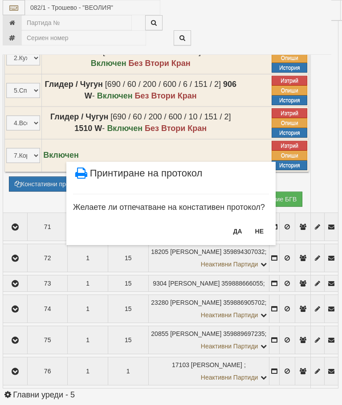
click at [266, 227] on button "НЕ" at bounding box center [259, 231] width 19 height 14
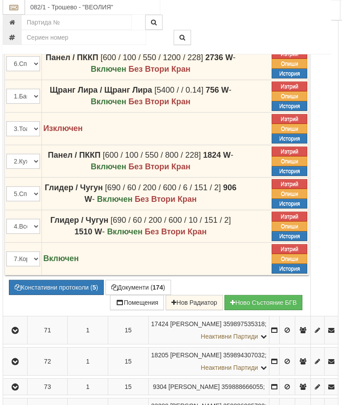
scroll to position [2248, 4]
click at [0, 0] on button "Редакция / Протокол" at bounding box center [0, 0] width 0 height 0
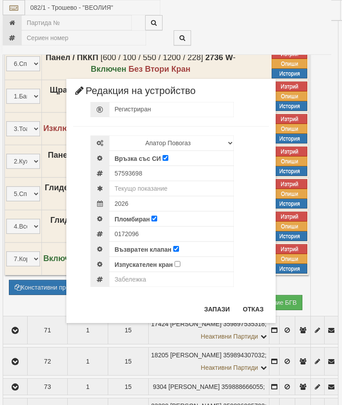
click at [261, 305] on button "Отказ" at bounding box center [253, 309] width 32 height 14
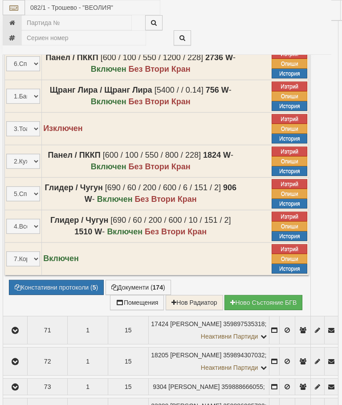
select select "10"
select select "1"
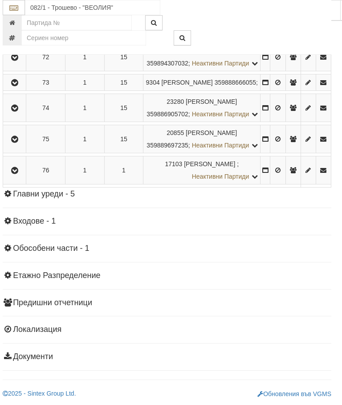
scroll to position [2248, 3]
